Goal: Check status: Check status

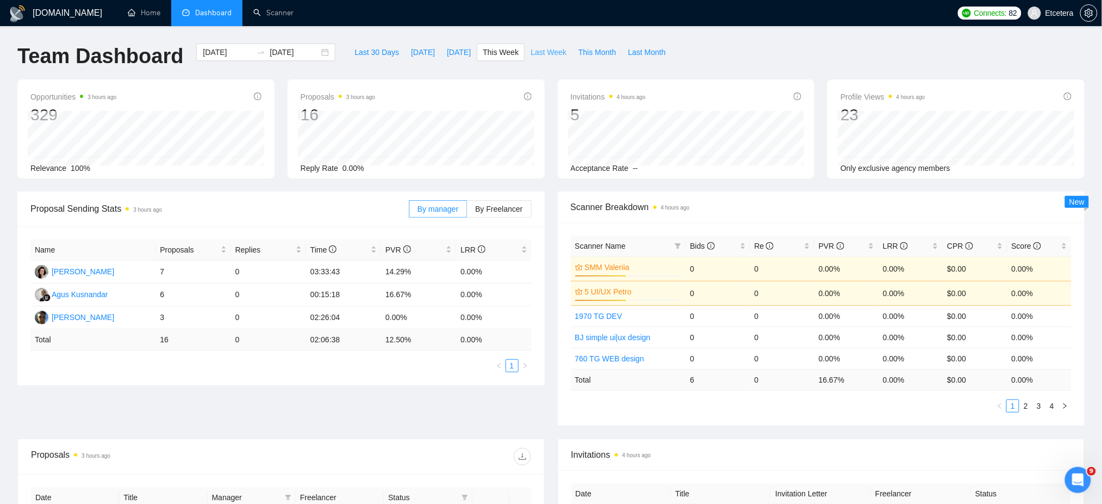
click at [531, 56] on span "Last Week" at bounding box center [549, 52] width 36 height 12
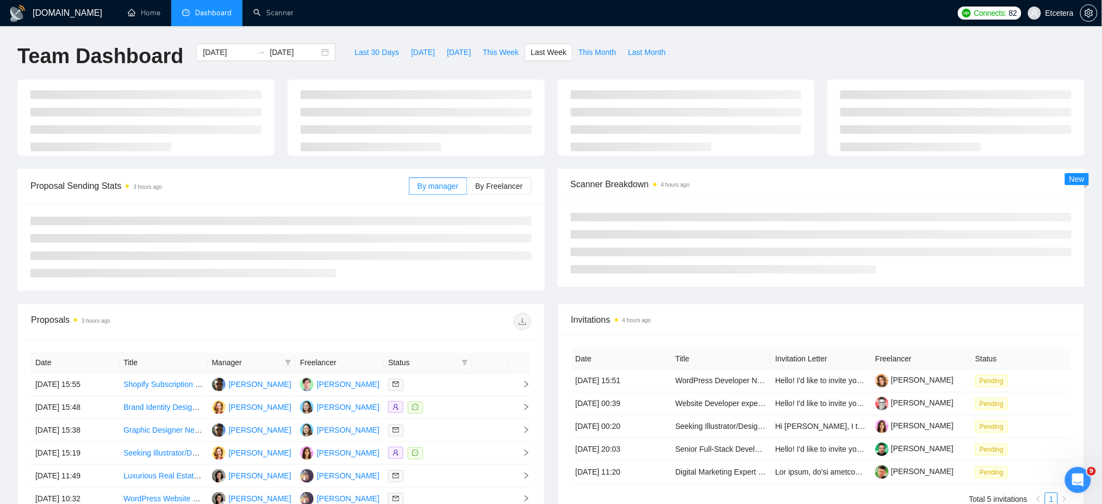
type input "[DATE]"
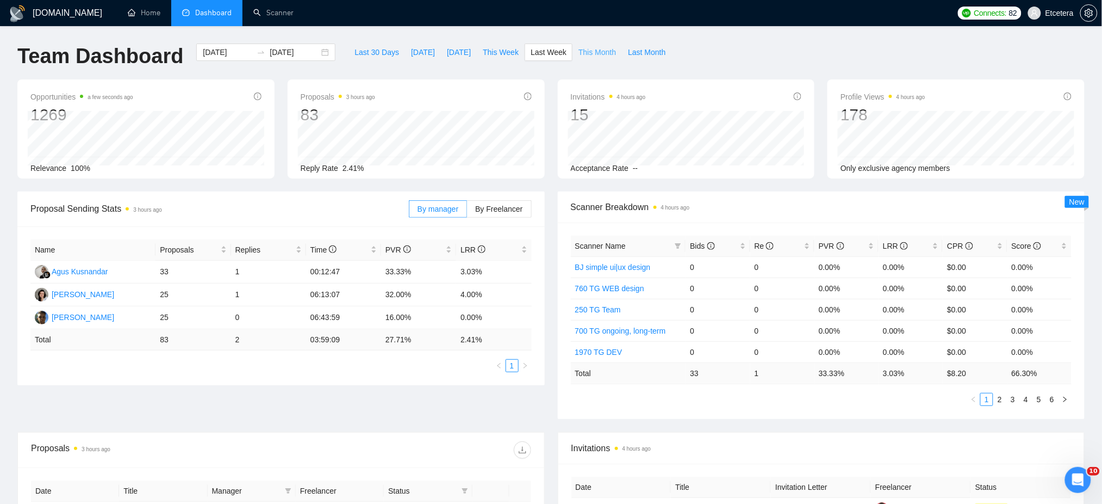
click at [585, 52] on span "This Month" at bounding box center [598, 52] width 38 height 12
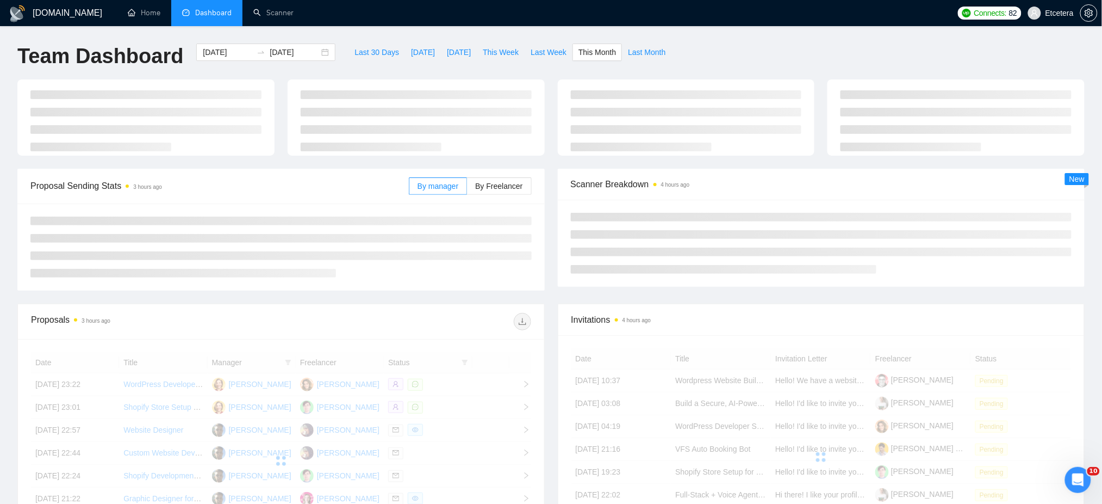
type input "[DATE]"
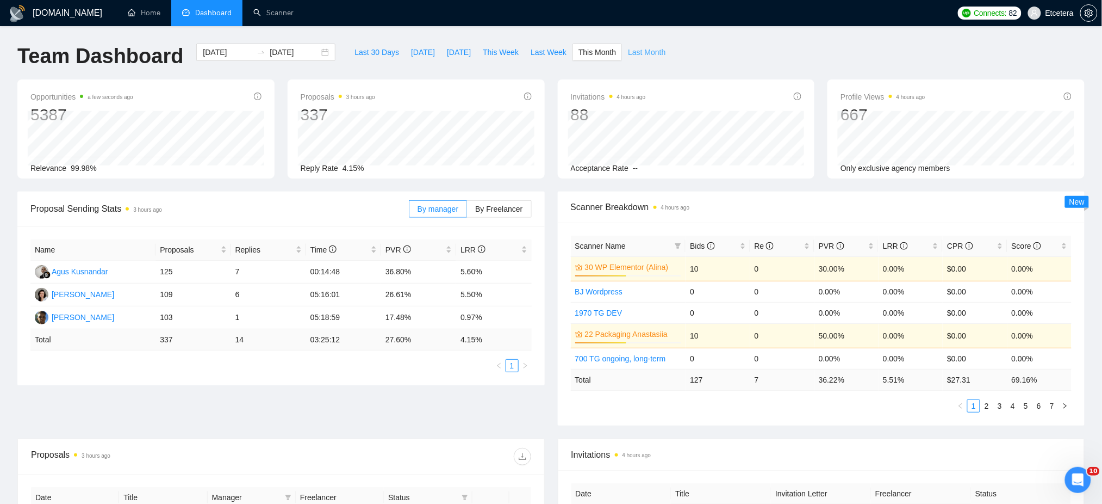
click at [641, 52] on span "Last Month" at bounding box center [647, 52] width 38 height 12
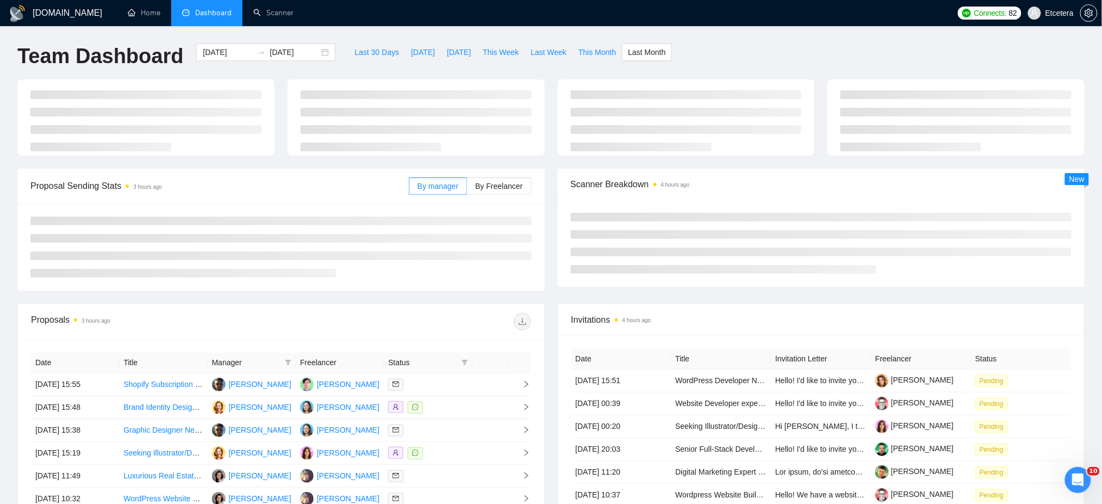
type input "[DATE]"
